Goal: Book appointment/travel/reservation

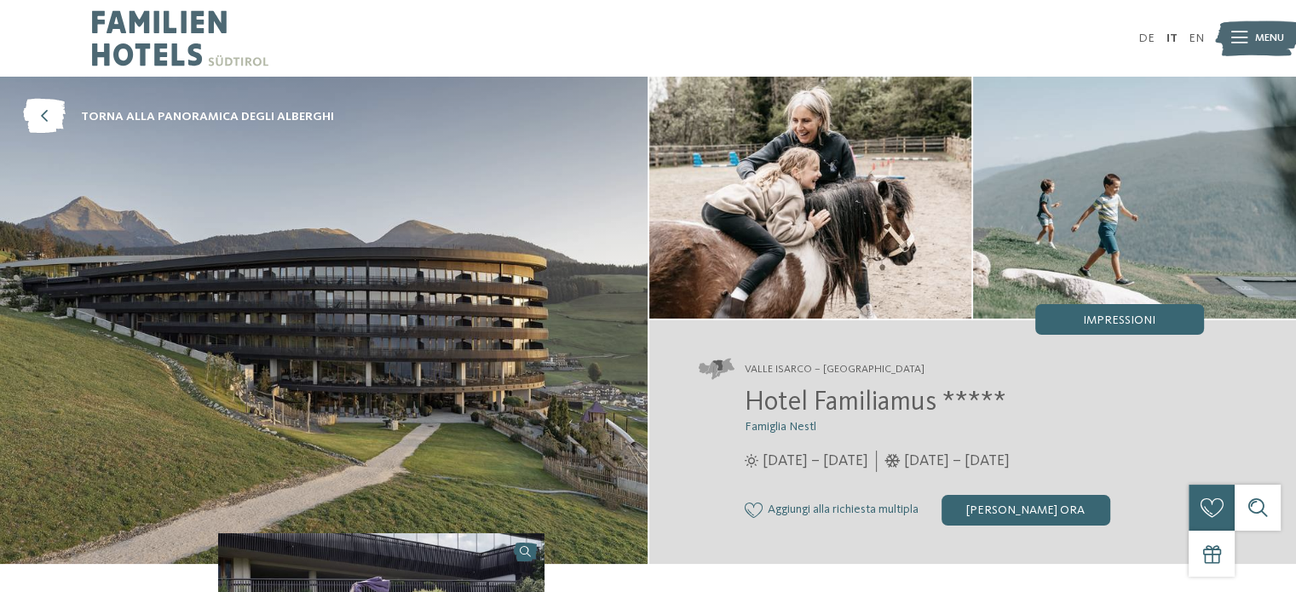
click at [160, 40] on img at bounding box center [180, 38] width 176 height 77
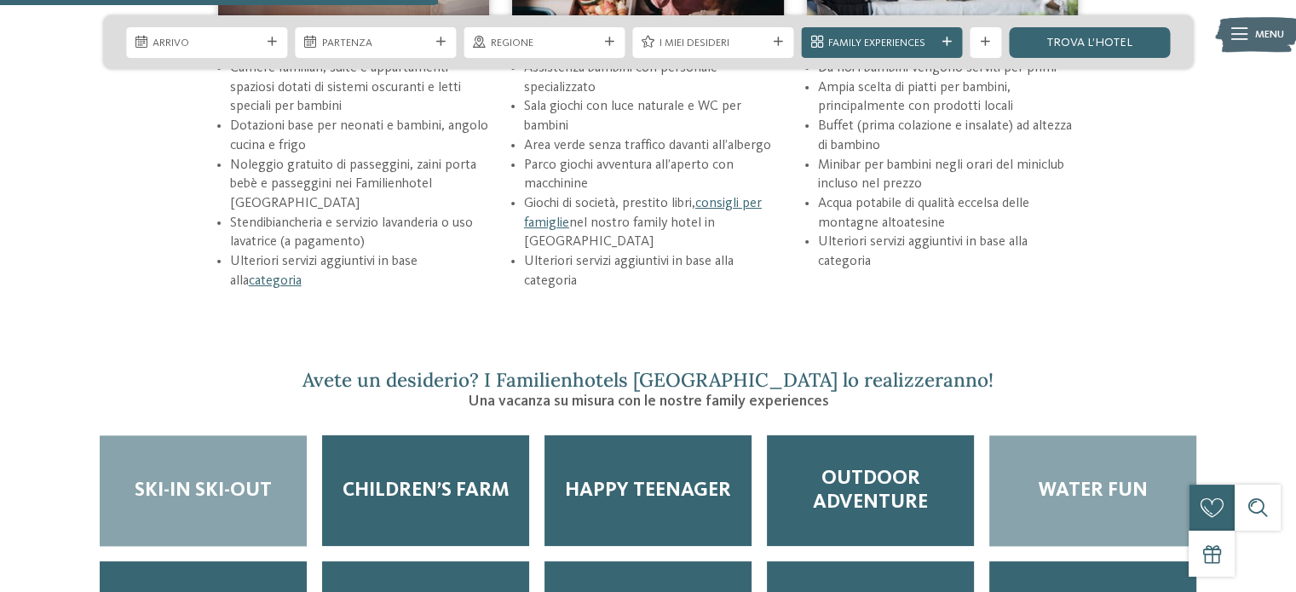
scroll to position [2386, 0]
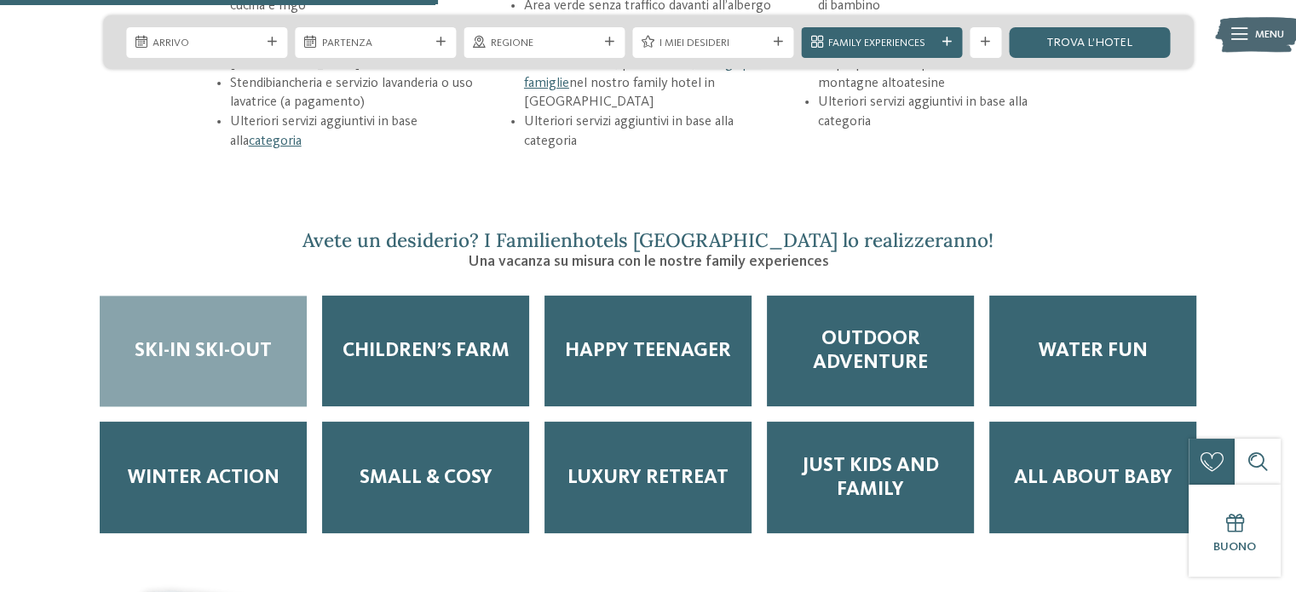
click at [228, 339] on span "Ski-in ski-out" at bounding box center [203, 351] width 137 height 24
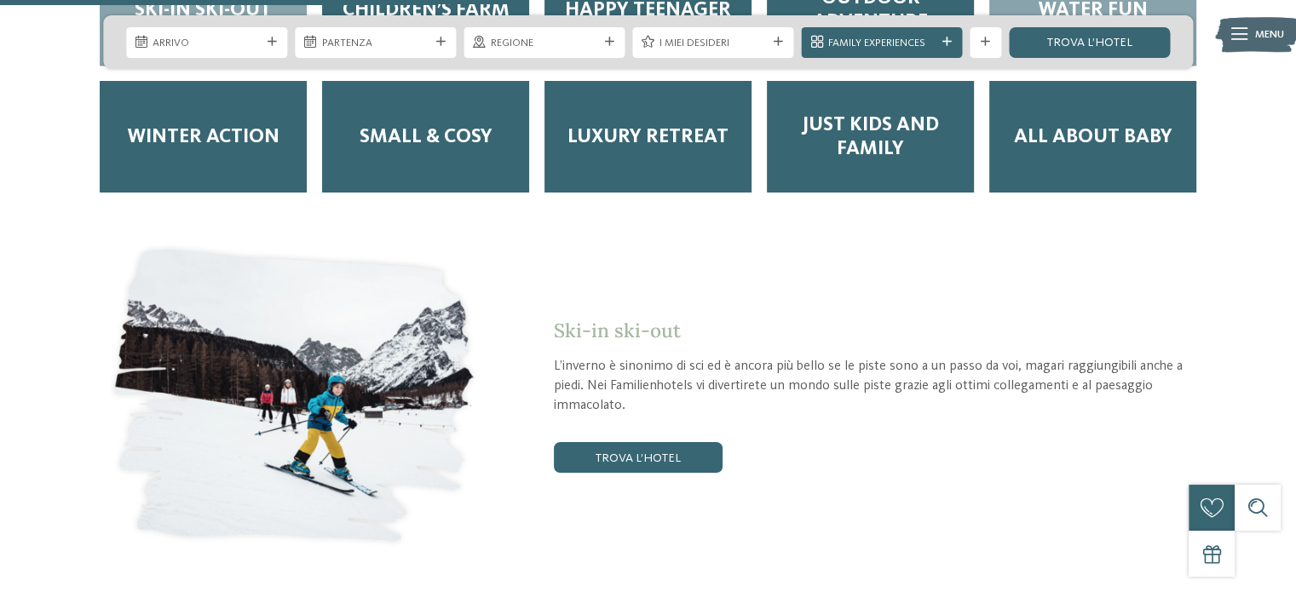
scroll to position [2982, 0]
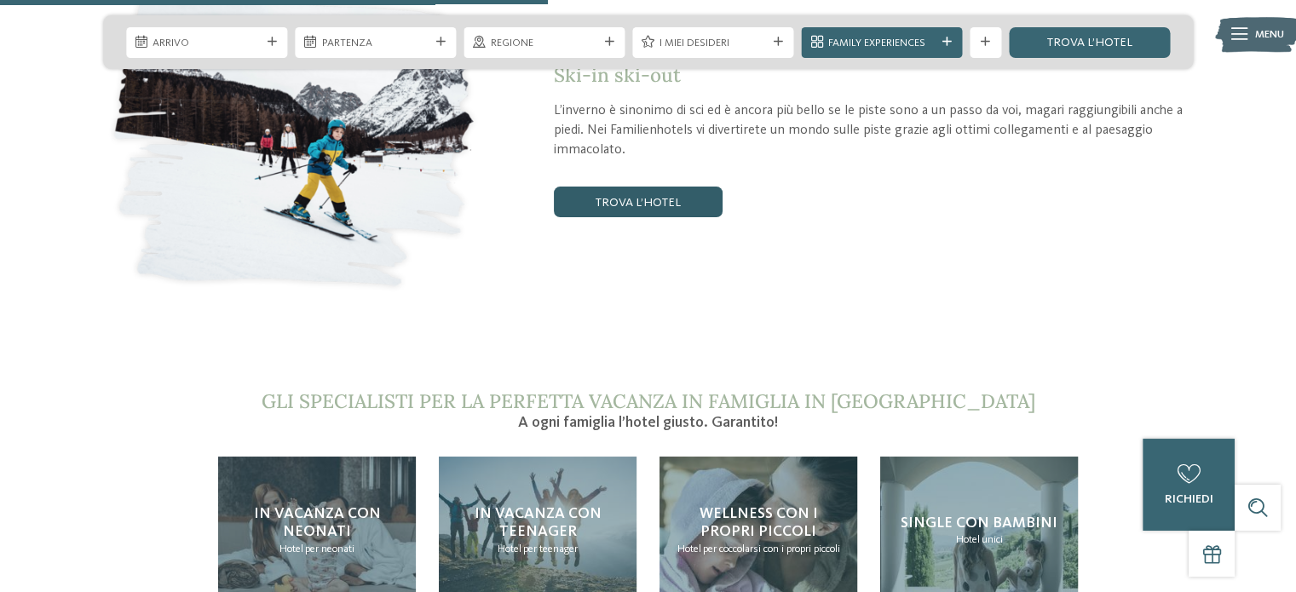
click at [621, 187] on link "trova l’hotel" at bounding box center [638, 202] width 169 height 31
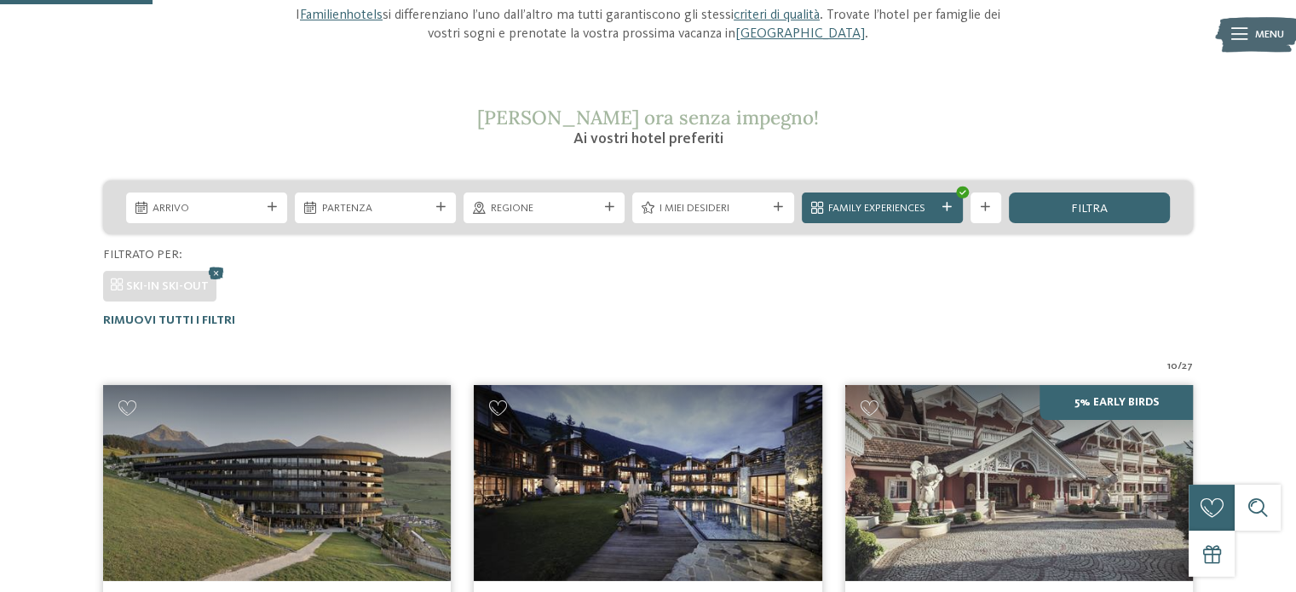
scroll to position [207, 0]
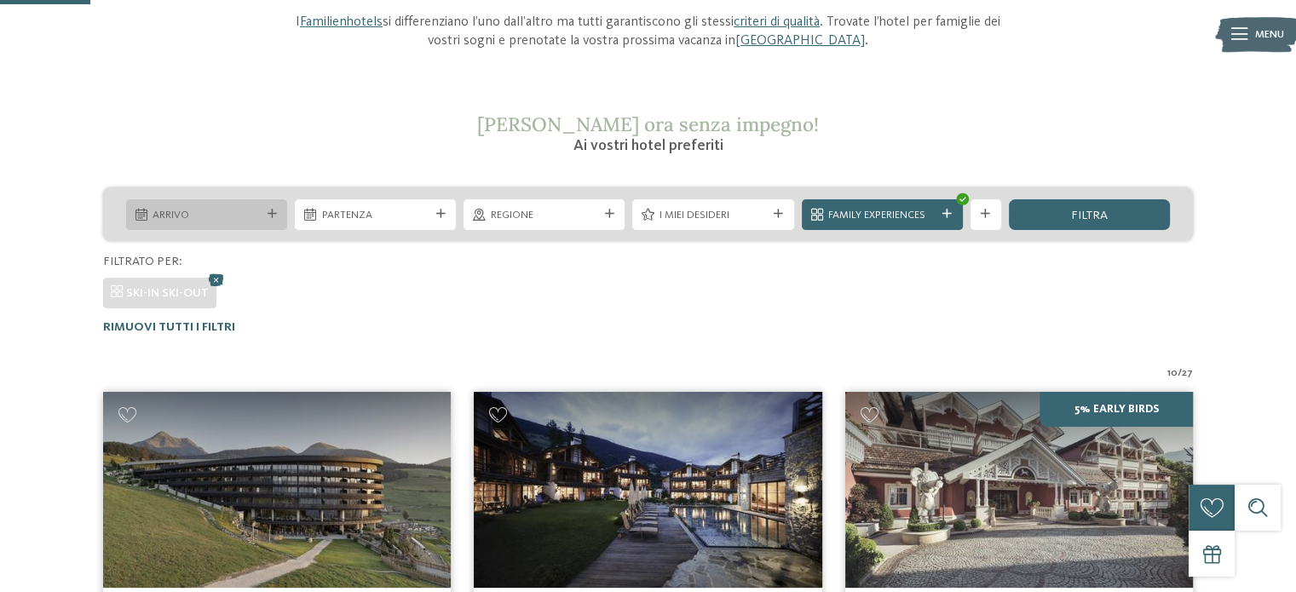
click at [256, 218] on span "Arrivo" at bounding box center [206, 215] width 107 height 15
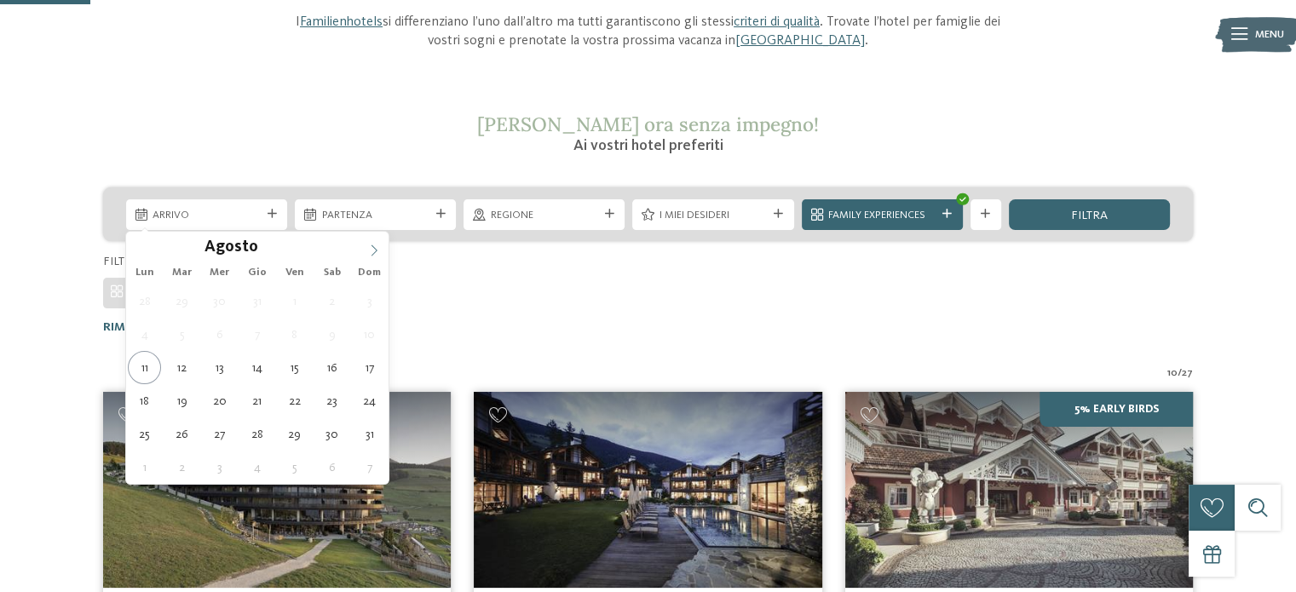
click at [382, 247] on span at bounding box center [374, 246] width 29 height 29
click at [381, 247] on span at bounding box center [374, 246] width 29 height 29
type input "****"
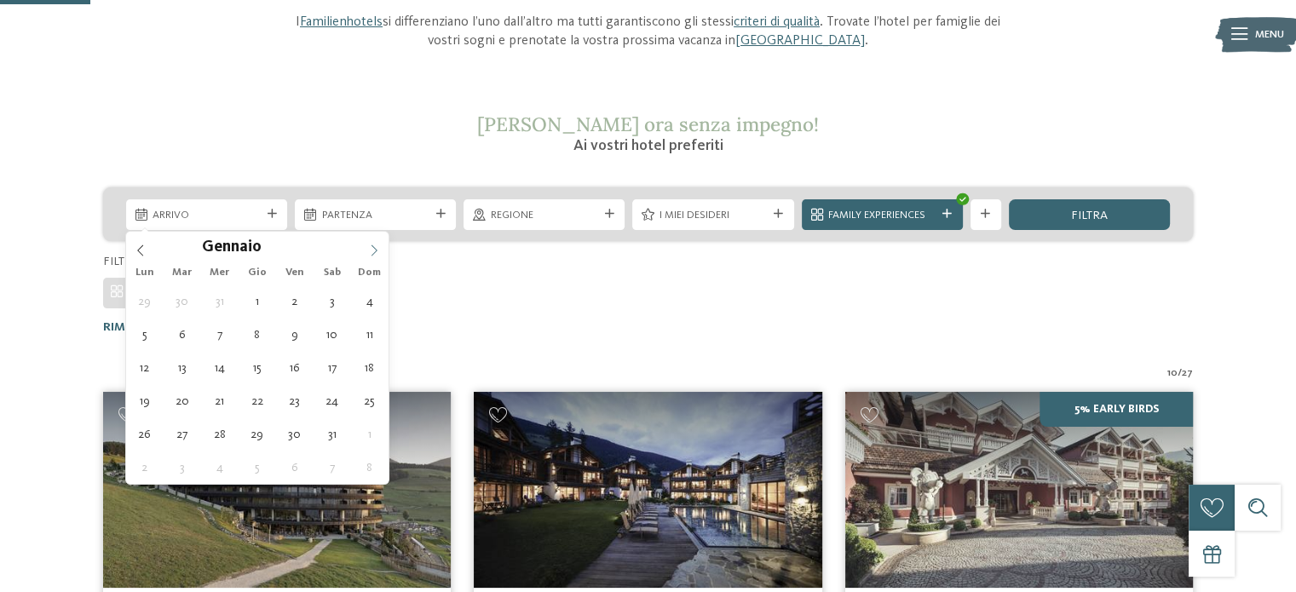
click at [381, 247] on span at bounding box center [374, 246] width 29 height 29
type div "01.03.2026"
type input "****"
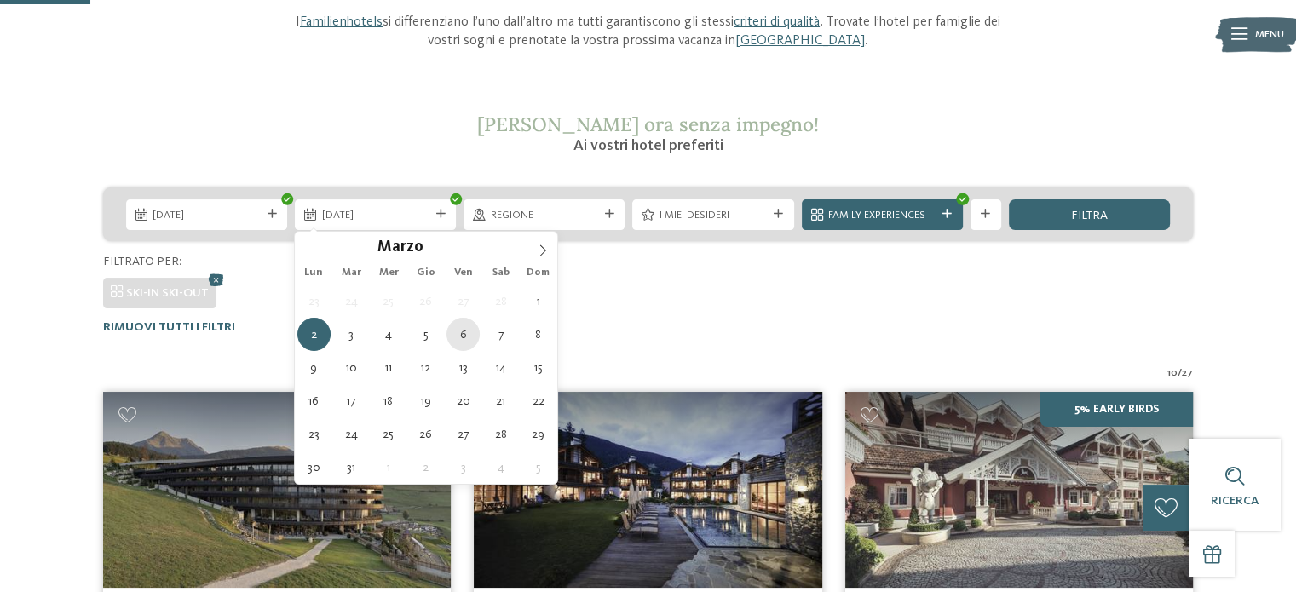
type div "06.03.2026"
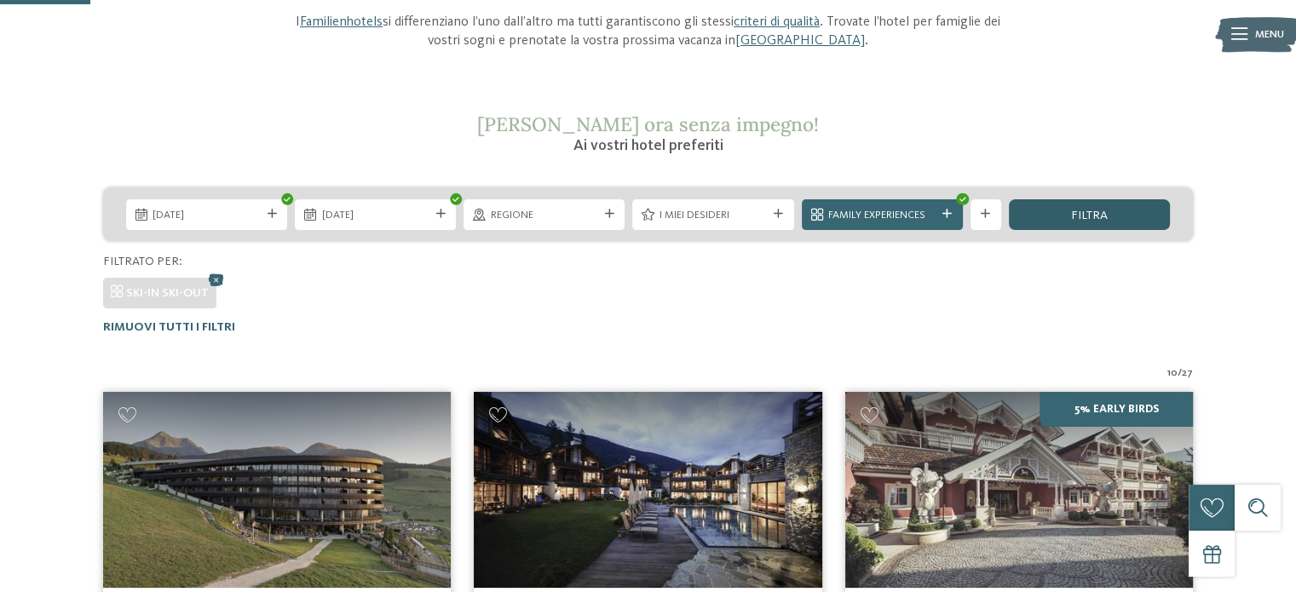
click at [1070, 216] on div "filtra" at bounding box center [1089, 214] width 161 height 31
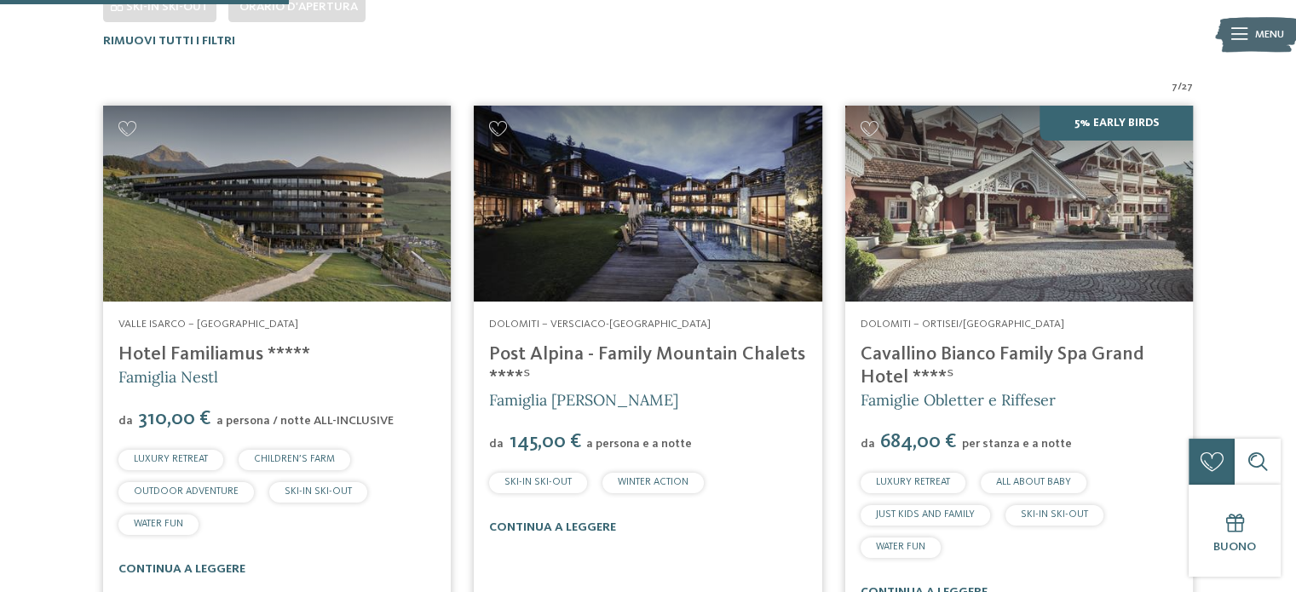
scroll to position [664, 0]
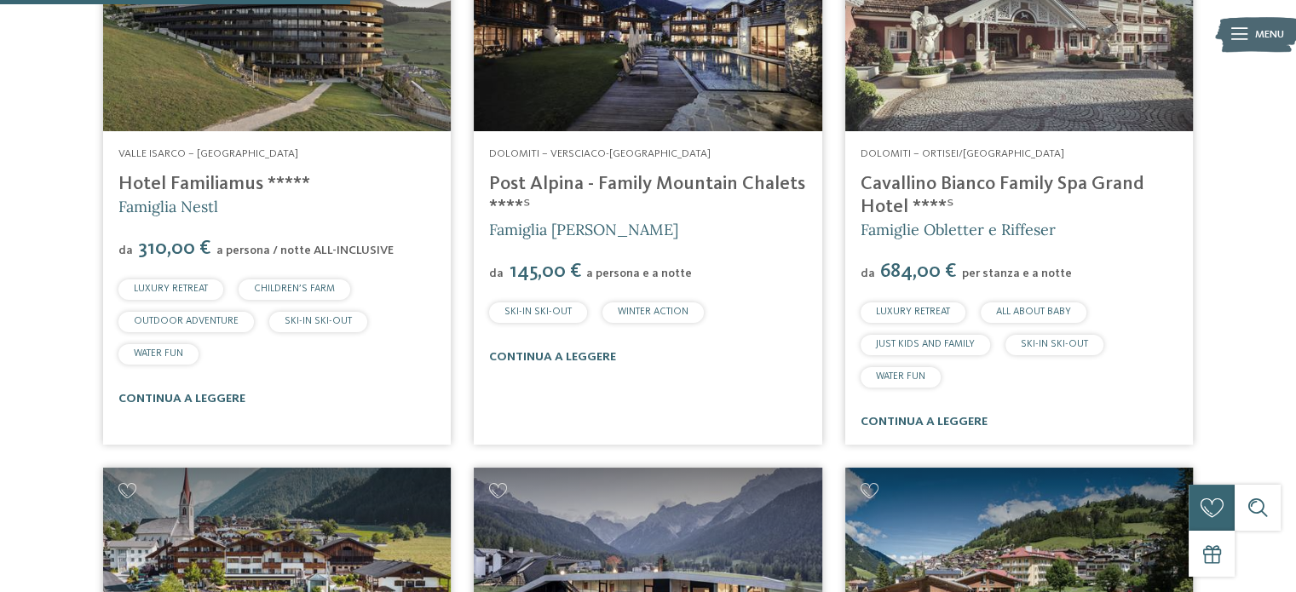
click at [212, 105] on img at bounding box center [277, 33] width 348 height 196
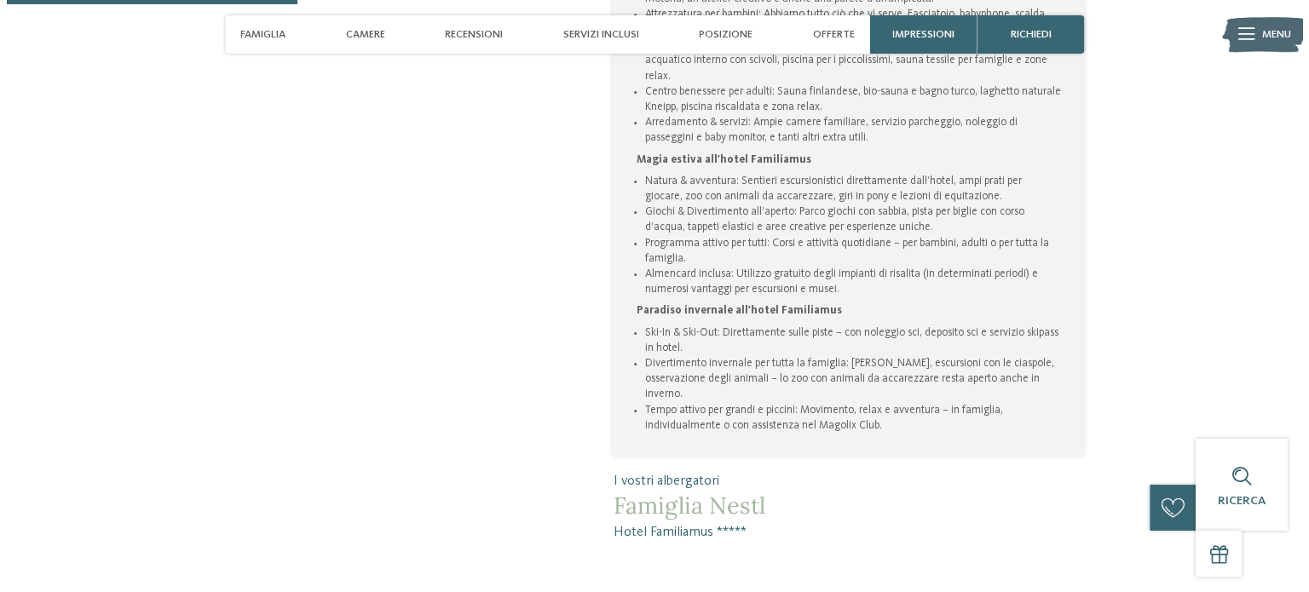
scroll to position [1108, 0]
